Goal: Transaction & Acquisition: Purchase product/service

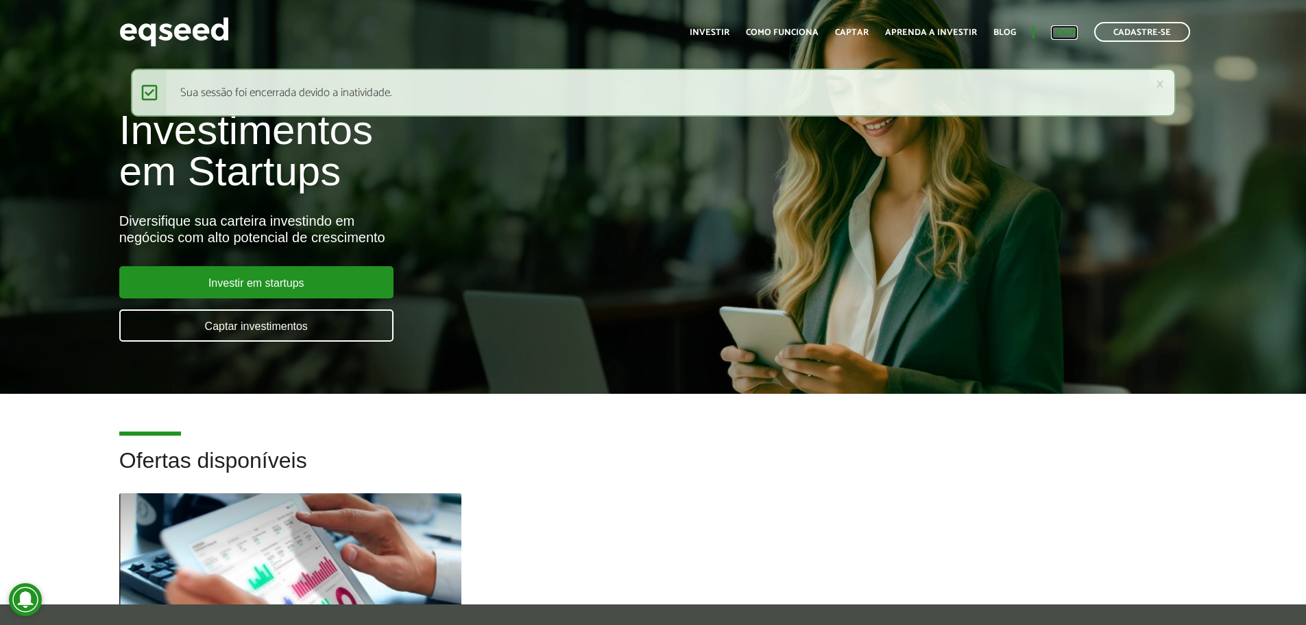
click at [1070, 35] on link "Login" at bounding box center [1064, 32] width 27 height 9
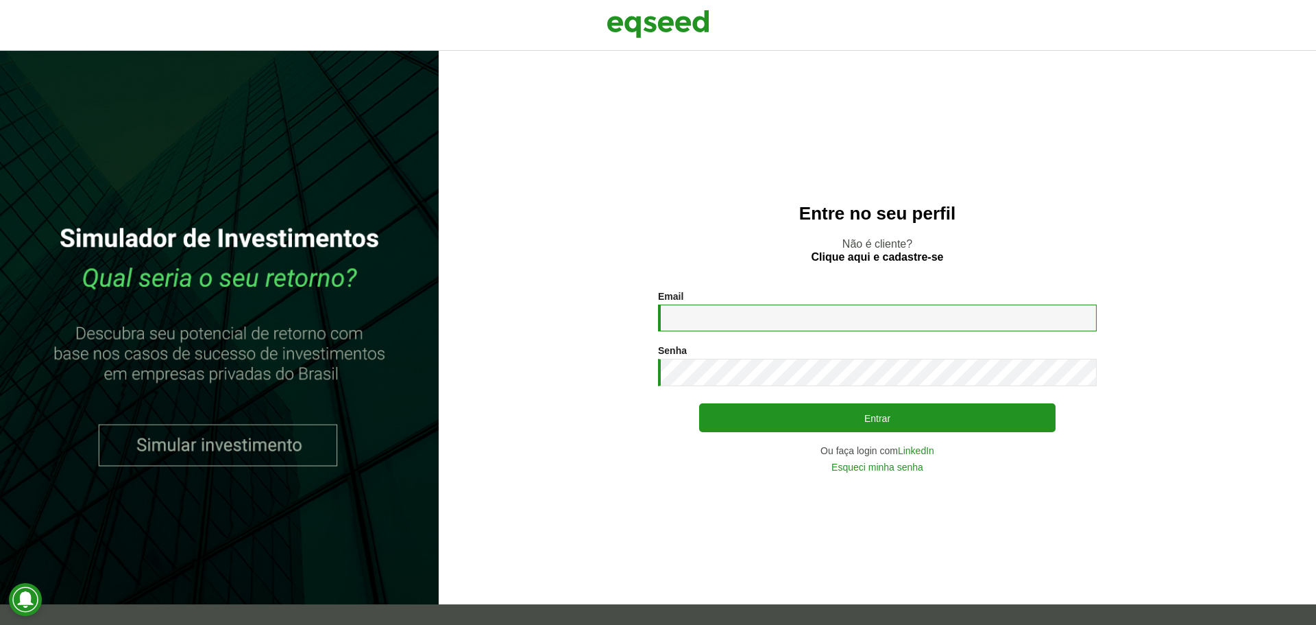
click at [745, 313] on input "Email *" at bounding box center [877, 317] width 439 height 27
type input "**********"
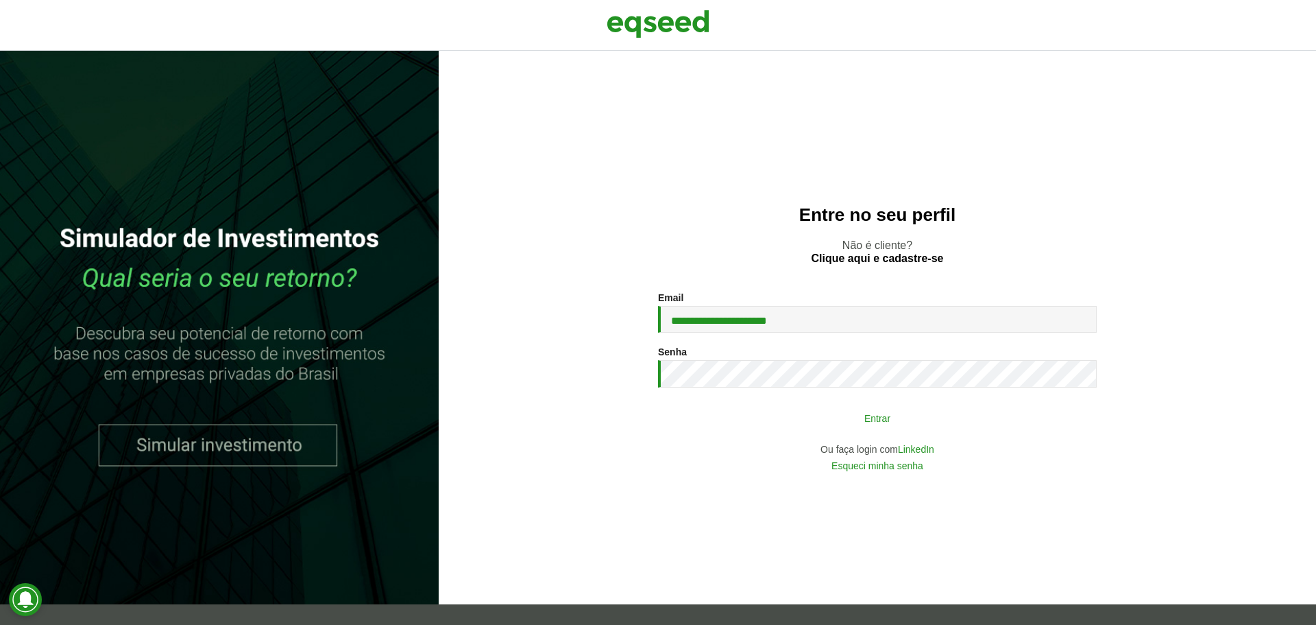
click at [959, 424] on button "Entrar" at bounding box center [877, 418] width 357 height 26
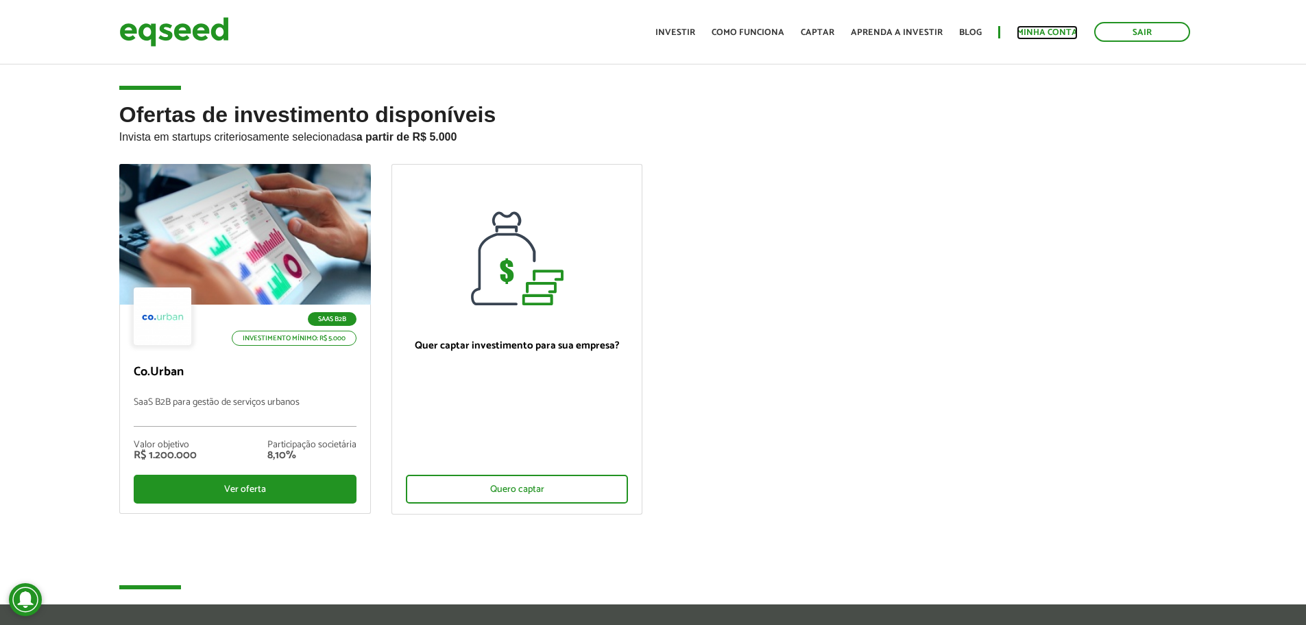
click at [1029, 36] on link "Minha conta" at bounding box center [1047, 32] width 61 height 9
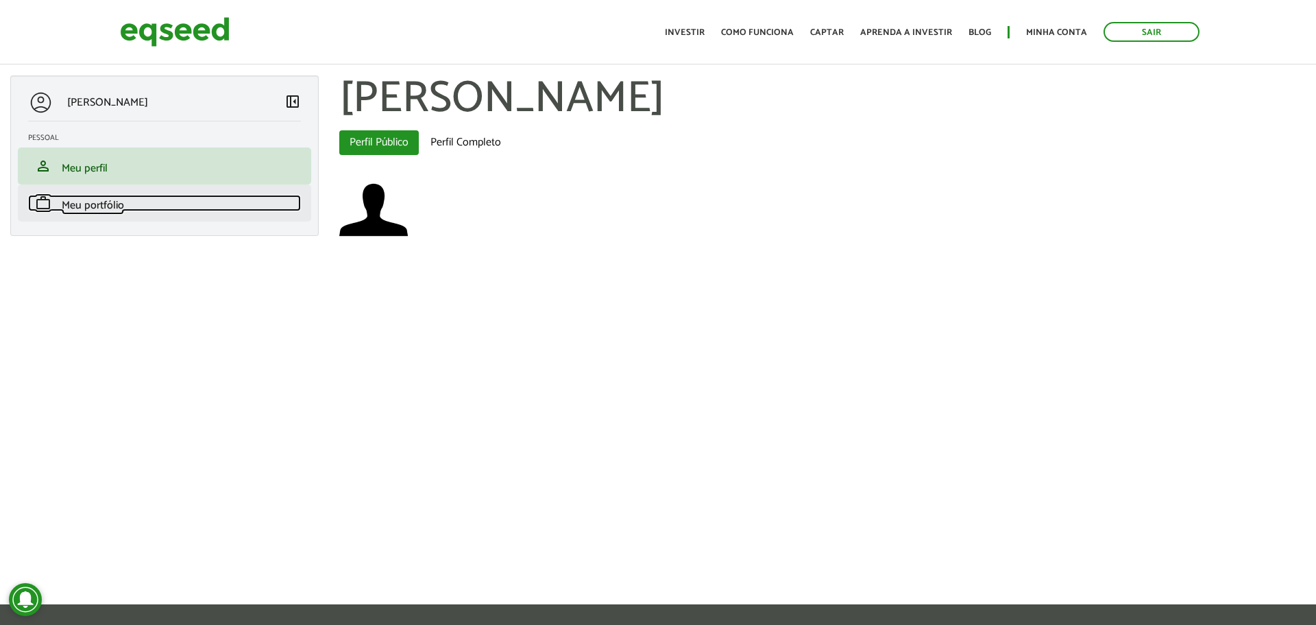
click at [95, 212] on span "Meu portfólio" at bounding box center [93, 205] width 62 height 19
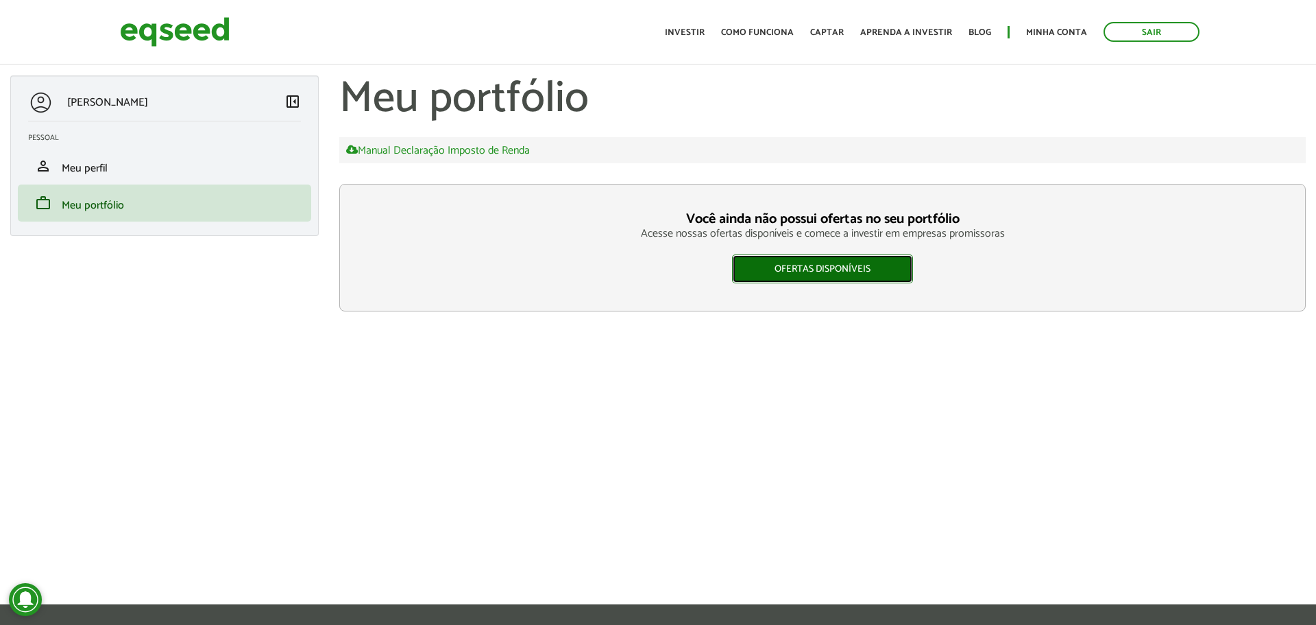
click at [773, 266] on link "Ofertas disponíveis" at bounding box center [822, 268] width 181 height 29
